Goal: Transaction & Acquisition: Subscribe to service/newsletter

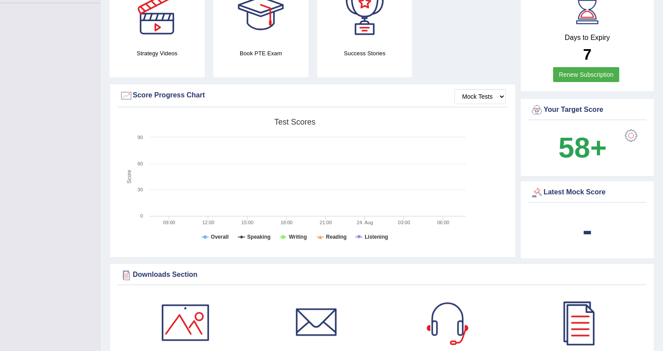
scroll to position [239, 0]
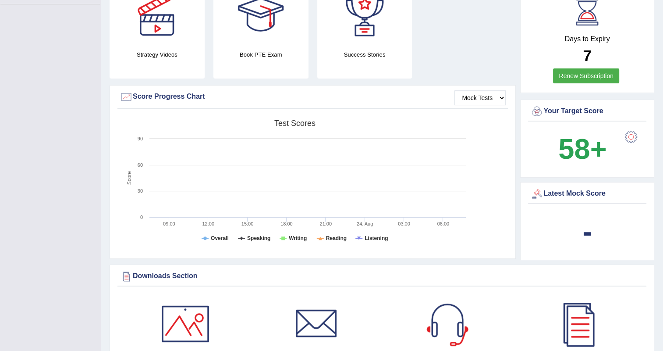
click at [596, 78] on link "Renew Subscription" at bounding box center [586, 75] width 66 height 15
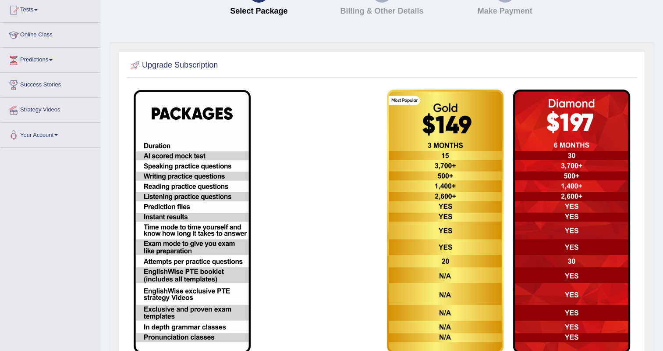
scroll to position [96, 0]
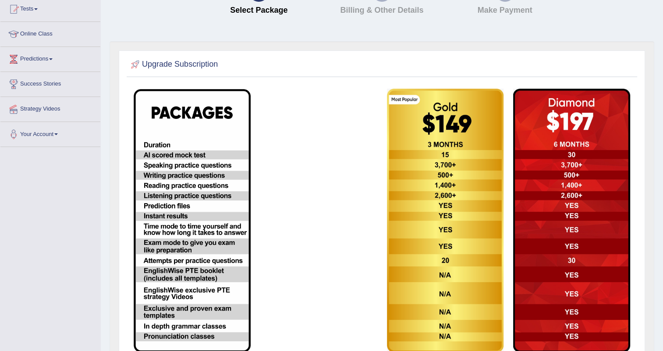
drag, startPoint x: 634, startPoint y: 258, endPoint x: 669, endPoint y: 207, distance: 61.7
click at [663, 207] on html "Toggle navigation Home Practice Questions Speaking Practice Read Aloud Repeat S…" at bounding box center [331, 79] width 663 height 351
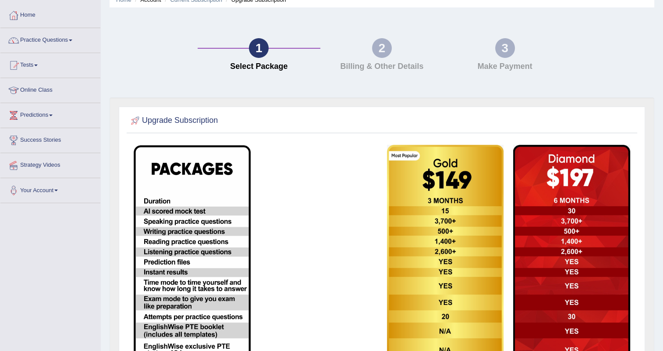
scroll to position [0, 0]
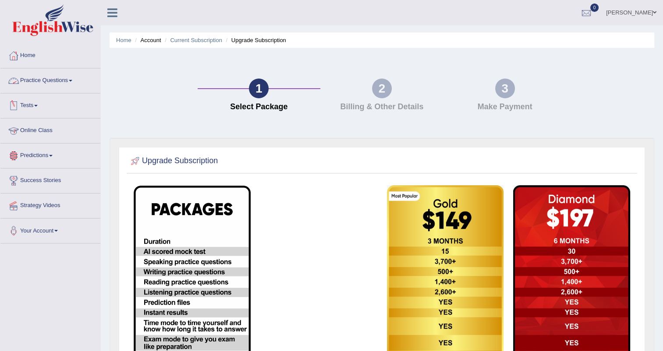
click at [38, 81] on link "Practice Questions" at bounding box center [50, 79] width 100 height 22
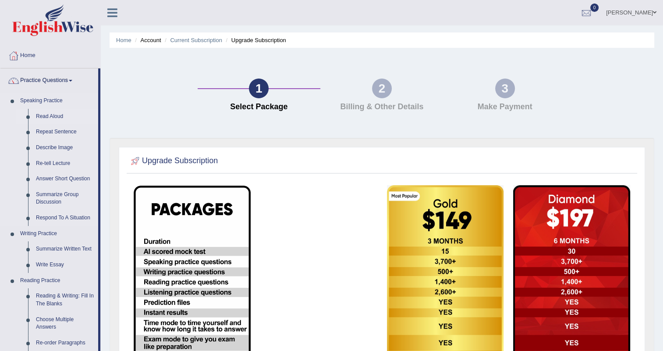
click at [49, 115] on link "Read Aloud" at bounding box center [65, 117] width 66 height 16
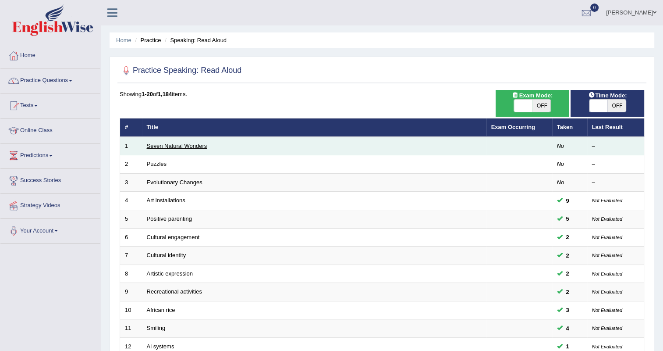
click at [181, 144] on link "Seven Natural Wonders" at bounding box center [177, 145] width 60 height 7
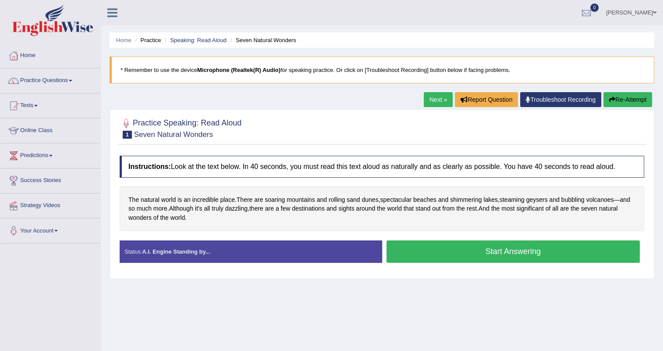
click at [123, 200] on div "The natural world is an incredible place . There are soaring mountains and roll…" at bounding box center [382, 208] width 524 height 45
click at [33, 51] on link "Home" at bounding box center [50, 54] width 100 height 22
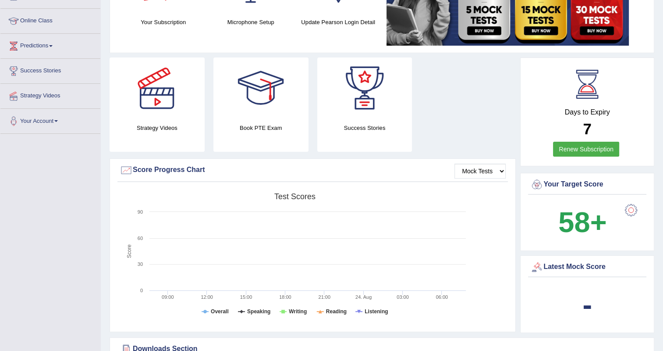
scroll to position [33, 0]
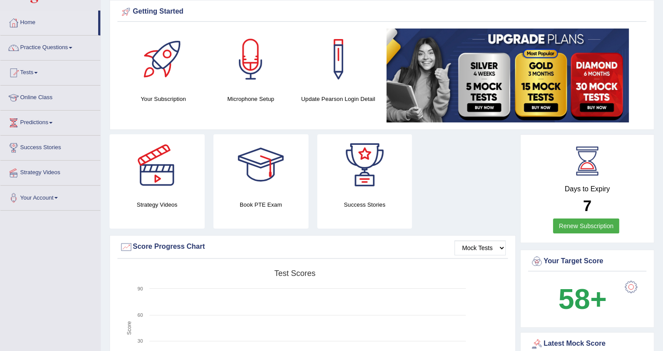
click at [575, 223] on link "Renew Subscription" at bounding box center [586, 225] width 66 height 15
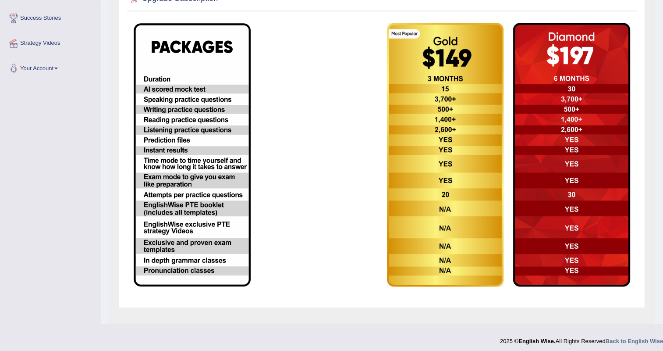
scroll to position [165, 0]
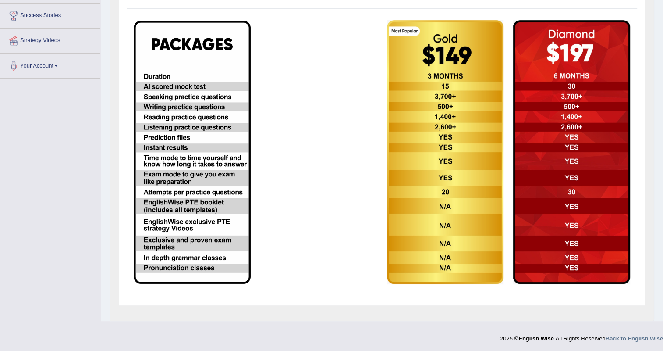
click at [464, 221] on img at bounding box center [445, 152] width 117 height 264
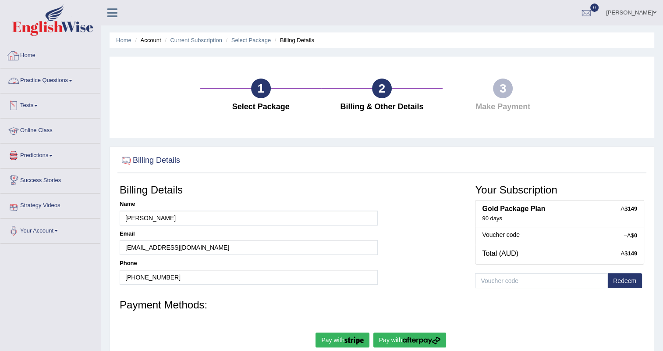
click at [29, 50] on link "Home" at bounding box center [50, 54] width 100 height 22
